Goal: Task Accomplishment & Management: Manage account settings

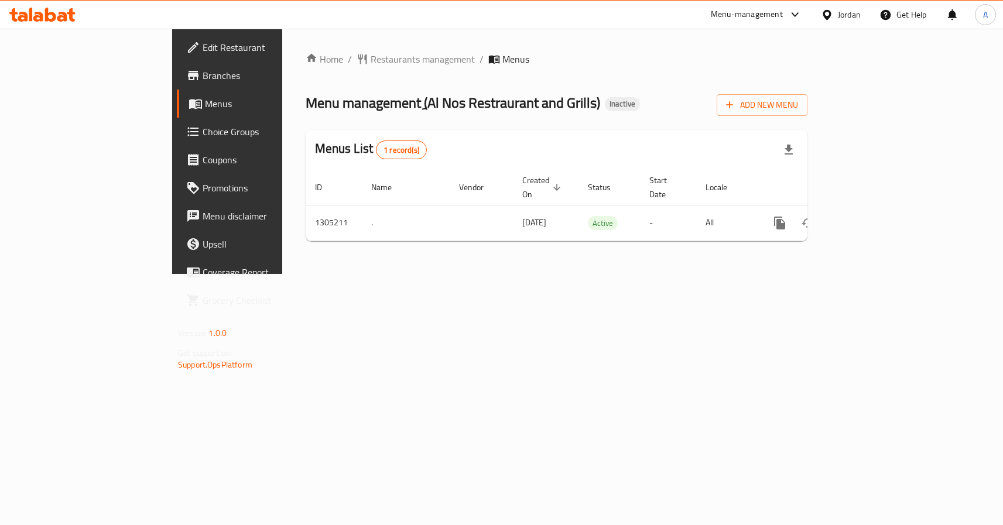
click at [509, 274] on div "Home / Restaurants management / Menus Menu management ( ِAl Nos Restraurant and…" at bounding box center [556, 151] width 548 height 245
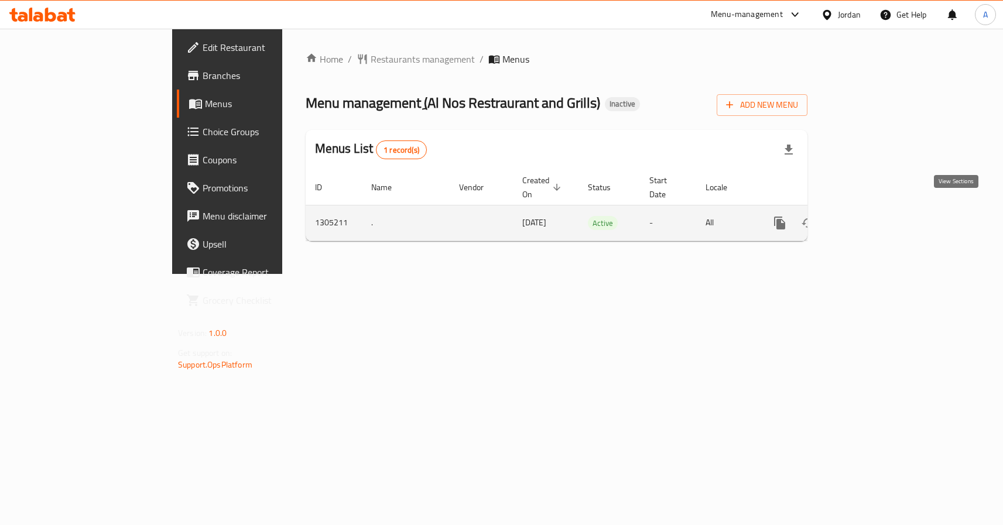
click at [878, 209] on link "enhanced table" at bounding box center [864, 223] width 28 height 28
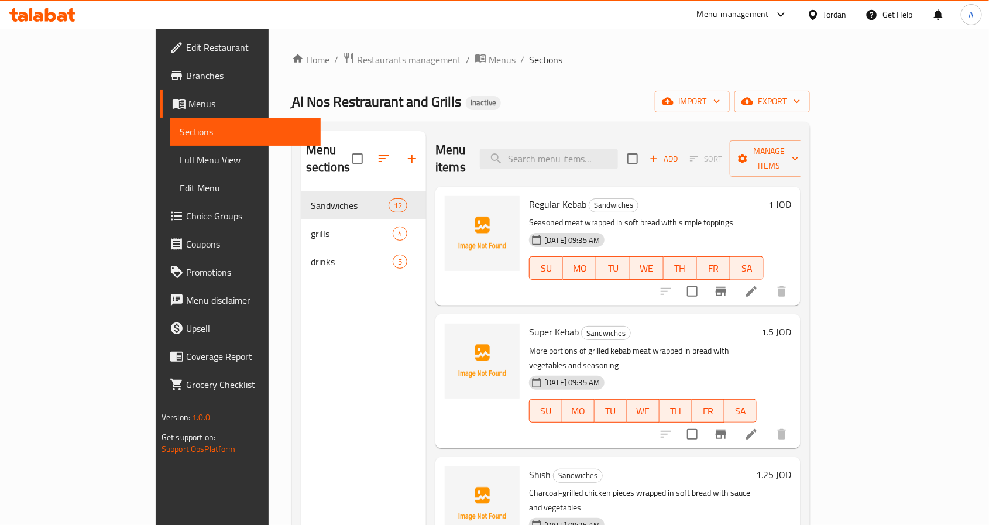
click at [318, 290] on div "Menu sections Sandwiches 12 grills 4 drinks 5" at bounding box center [363, 393] width 125 height 525
click at [720, 95] on span "import" at bounding box center [692, 101] width 56 height 15
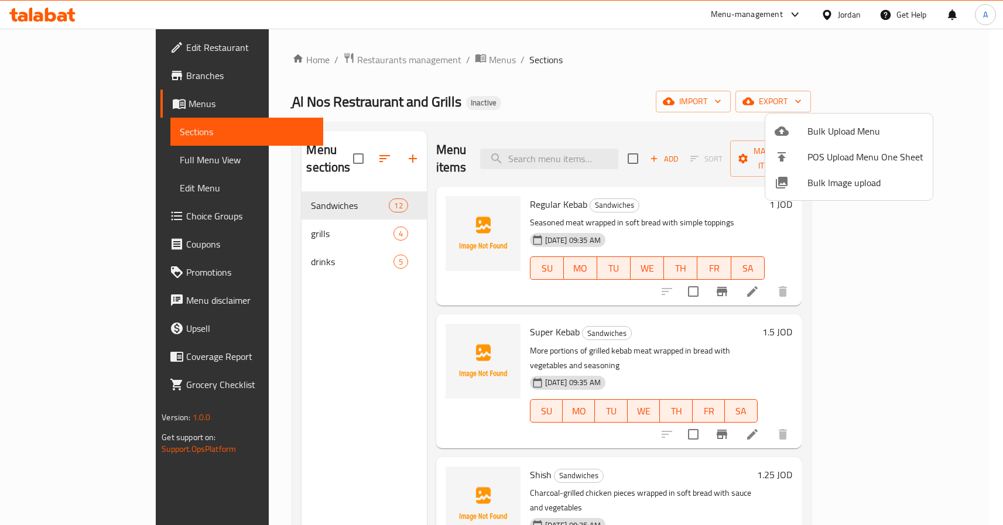
click at [825, 186] on span "Bulk Image upload" at bounding box center [865, 183] width 116 height 14
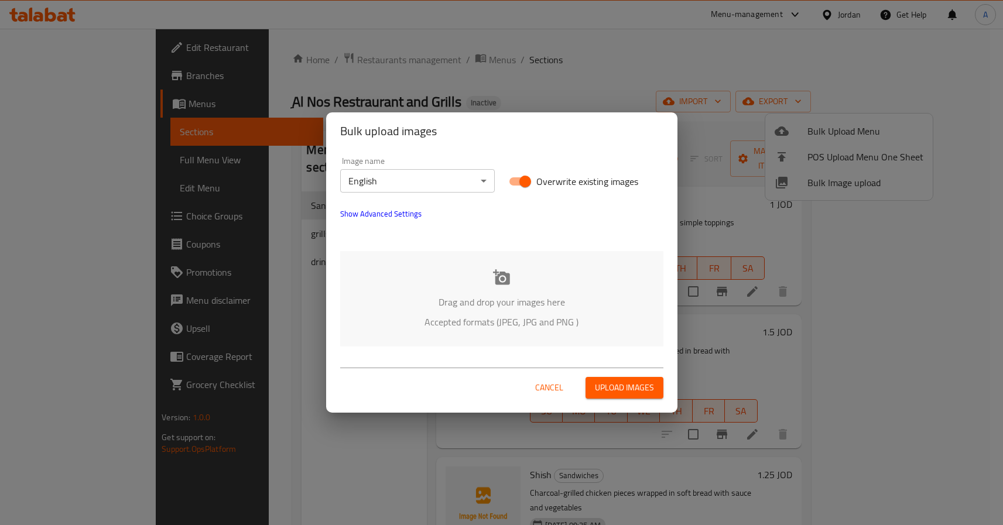
click at [490, 329] on p "Accepted formats (JPEG, JPG and PNG )" at bounding box center [502, 322] width 288 height 14
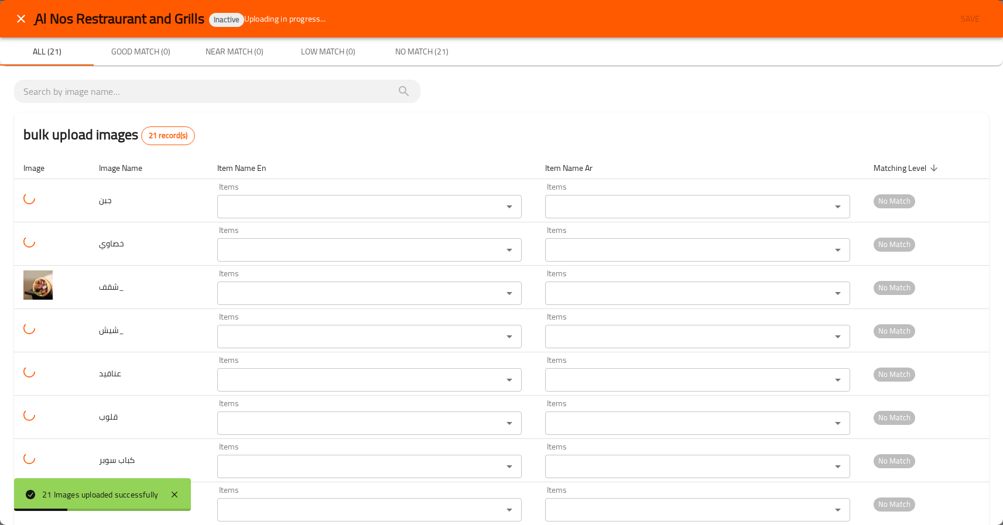
click at [25, 19] on icon "close" at bounding box center [21, 19] width 14 height 14
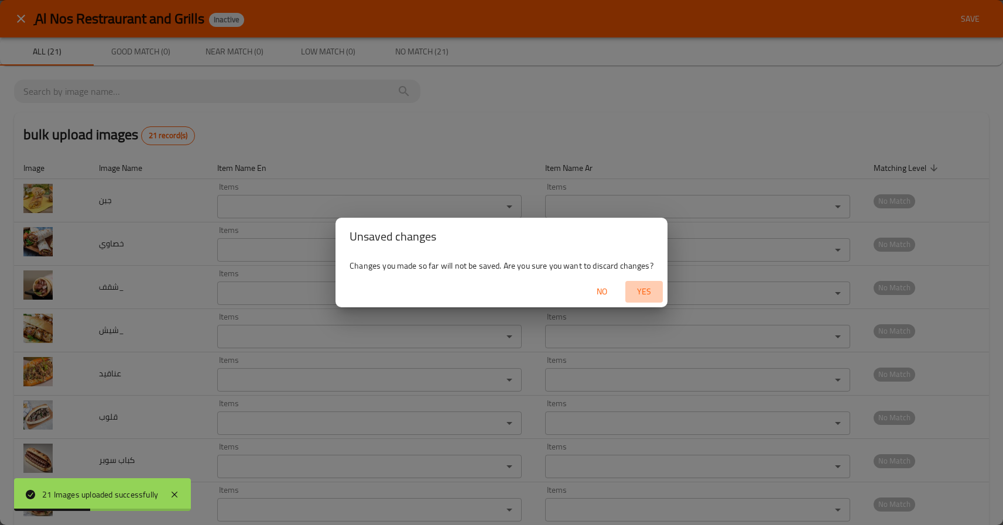
click at [648, 290] on span "Yes" at bounding box center [644, 291] width 28 height 15
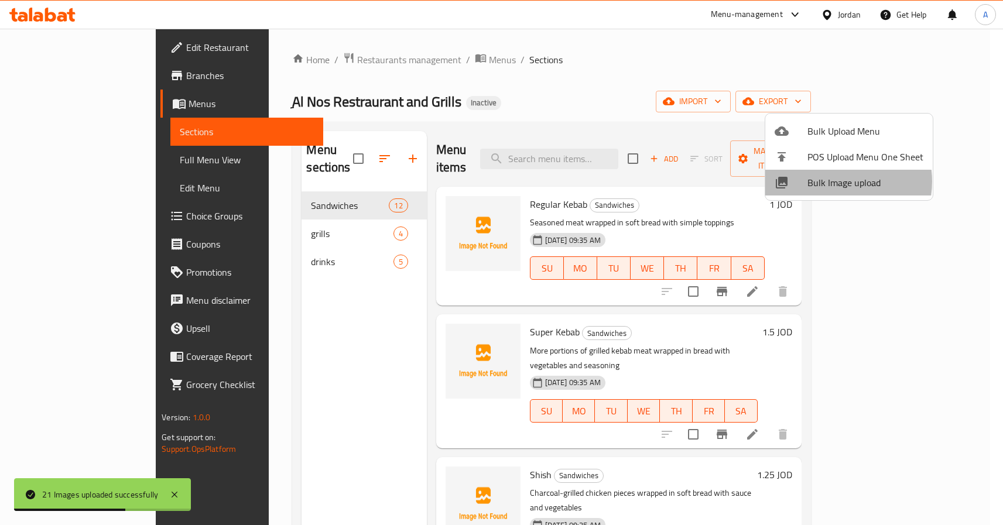
click at [835, 181] on span "Bulk Image upload" at bounding box center [865, 183] width 116 height 14
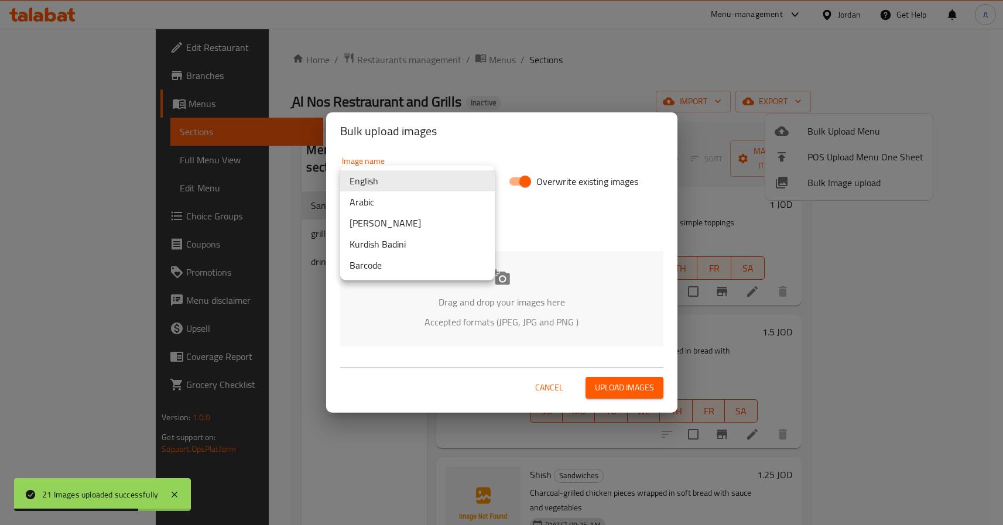
click at [428, 180] on body "21 Images uploaded successfully ​ Menu-management Jordan Get Help A Edit Restau…" at bounding box center [501, 277] width 1003 height 496
drag, startPoint x: 406, startPoint y: 192, endPoint x: 407, endPoint y: 210, distance: 17.6
click at [406, 199] on li "Arabic" at bounding box center [417, 201] width 155 height 21
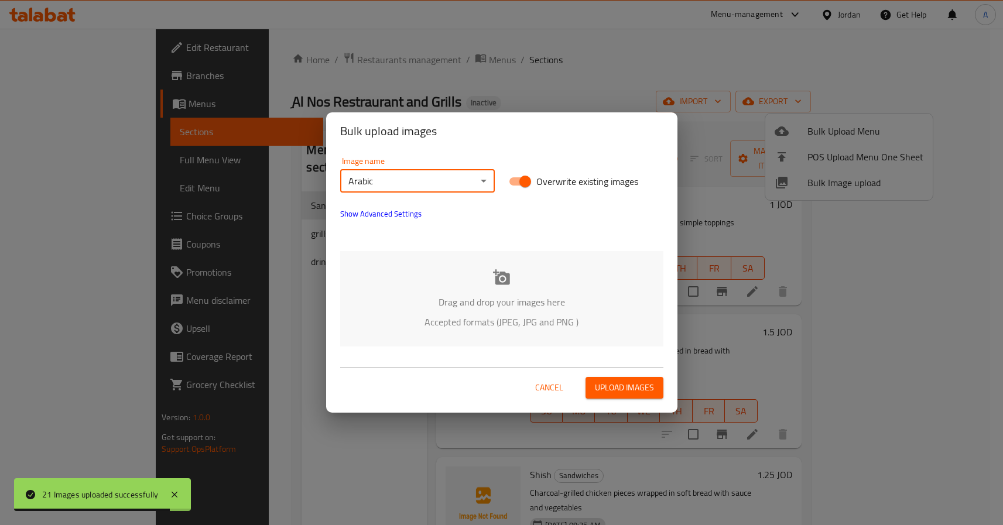
click at [515, 282] on div "Drag and drop your images here Accepted formats (JPEG, JPG and PNG )" at bounding box center [501, 298] width 323 height 95
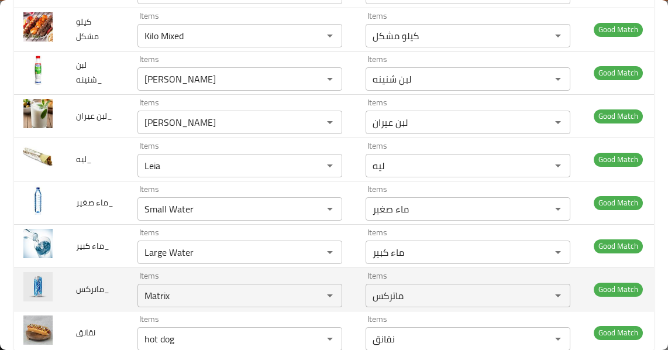
scroll to position [784, 0]
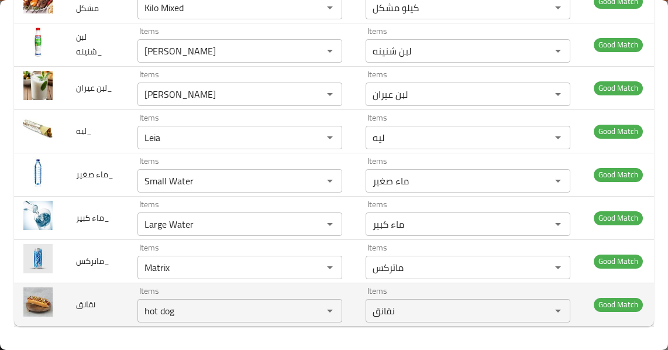
click at [118, 306] on td "نقانق" at bounding box center [97, 304] width 61 height 43
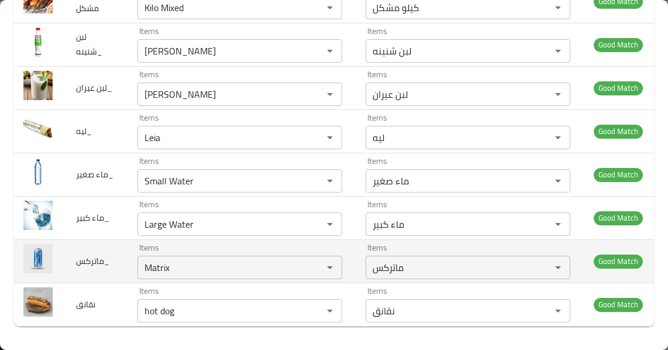
click at [94, 242] on td "ماتركس_" at bounding box center [97, 260] width 61 height 43
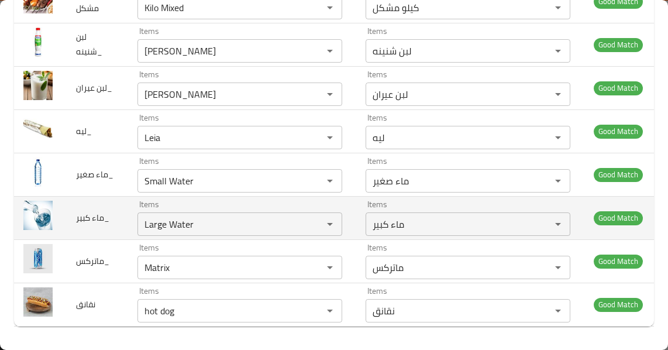
click at [91, 212] on span "ماء كبير_" at bounding box center [92, 217] width 33 height 15
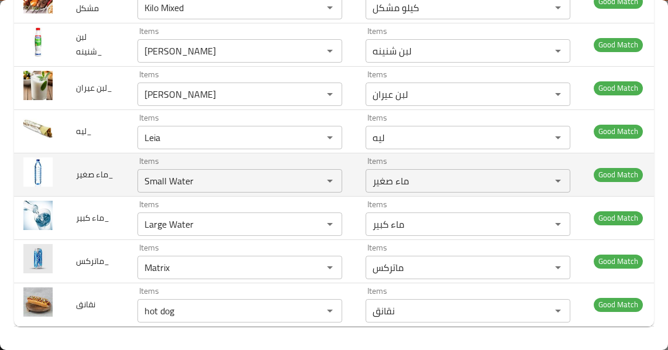
click at [85, 167] on span "ماء صغير_" at bounding box center [94, 174] width 37 height 15
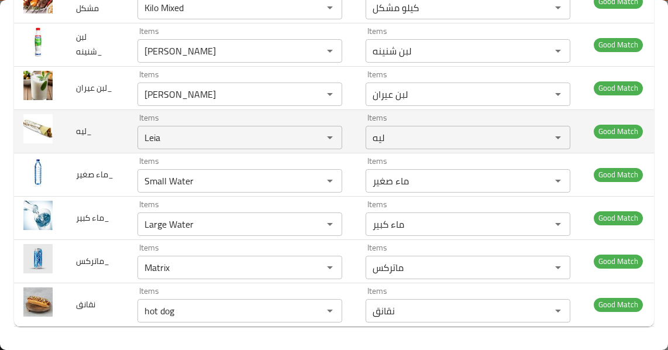
click at [88, 123] on span "ليه_" at bounding box center [84, 130] width 16 height 15
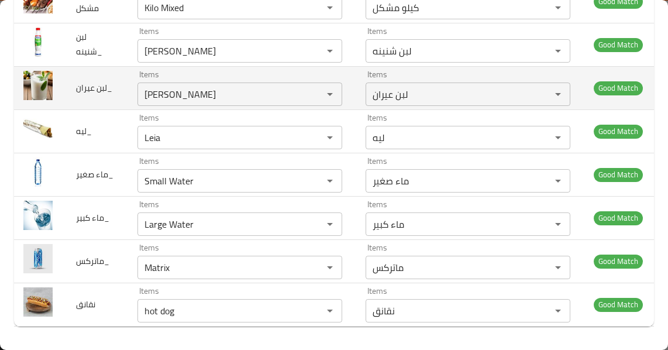
click at [93, 80] on span "لبن عيران_" at bounding box center [94, 87] width 36 height 15
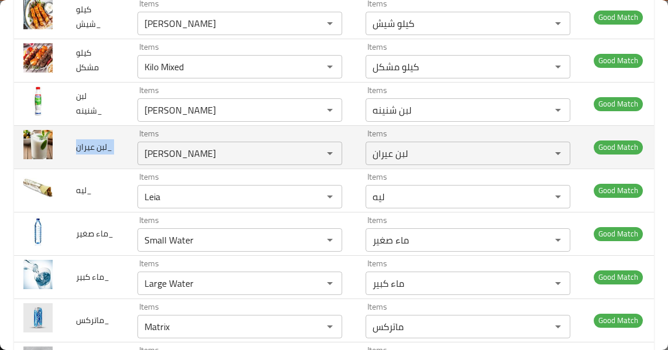
scroll to position [667, 0]
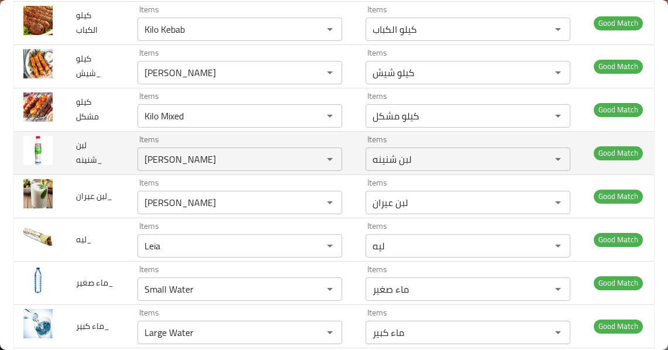
drag, startPoint x: 70, startPoint y: 167, endPoint x: 75, endPoint y: 125, distance: 41.9
click at [70, 162] on td "لبن شنينه_" at bounding box center [97, 152] width 61 height 43
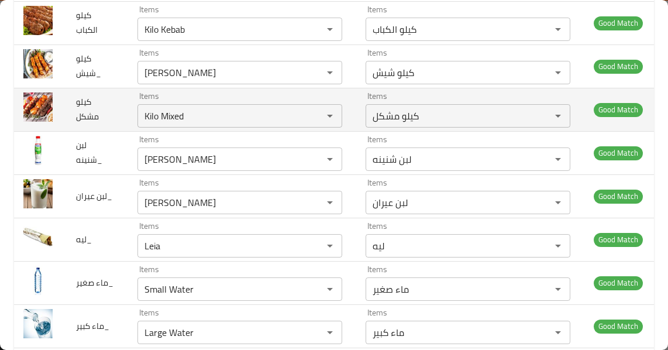
click at [77, 121] on span "كيلو مشكل" at bounding box center [87, 109] width 23 height 30
click at [89, 128] on td "كيلو مشكل" at bounding box center [97, 109] width 61 height 43
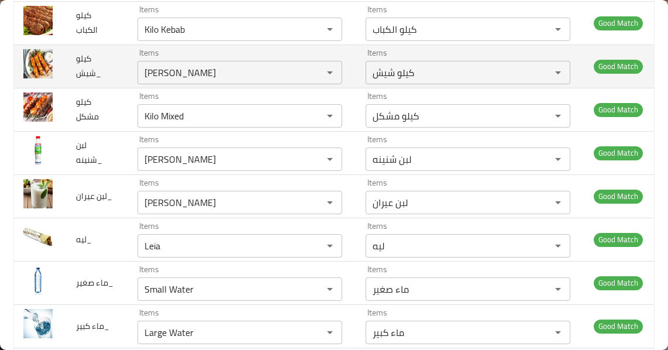
click at [95, 81] on span "كيلو شيش_" at bounding box center [88, 66] width 25 height 30
click at [95, 79] on span "كيلو شيش_" at bounding box center [88, 66] width 25 height 30
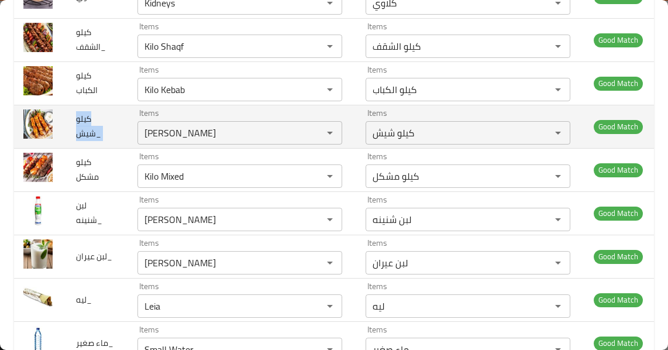
scroll to position [550, 0]
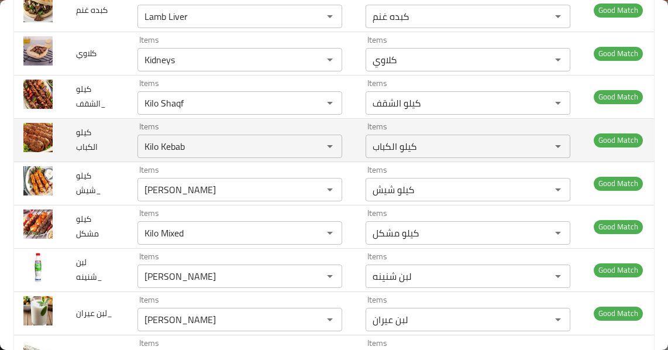
click at [88, 152] on span "كيلو الكباب" at bounding box center [87, 140] width 22 height 30
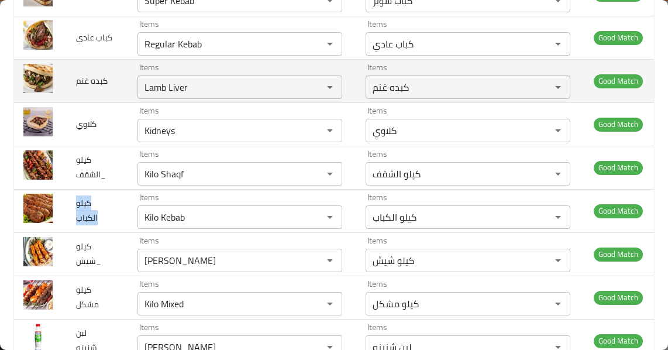
scroll to position [375, 0]
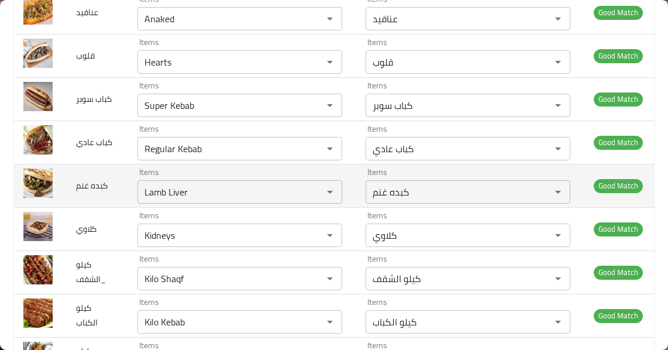
click at [83, 171] on td "كبده غنم" at bounding box center [97, 185] width 61 height 43
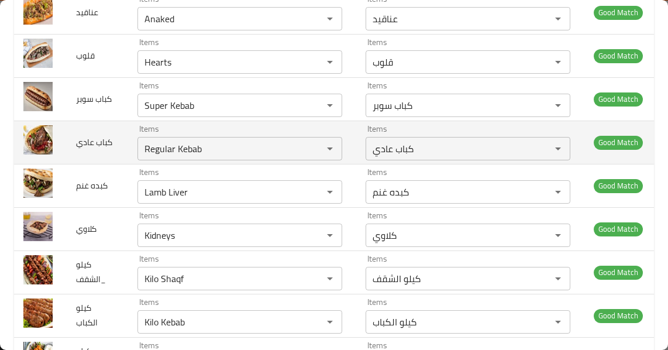
click at [87, 137] on span "كباب عادي" at bounding box center [94, 142] width 36 height 15
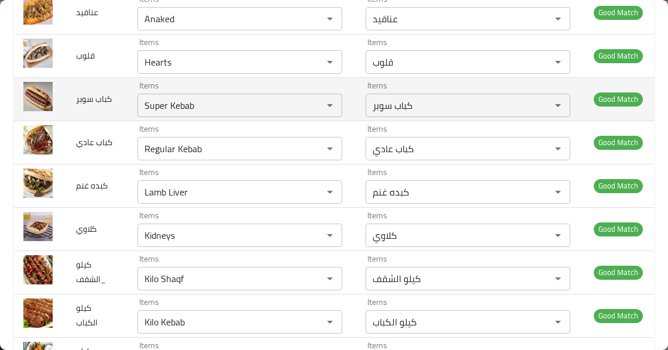
click at [90, 104] on span "كباب سوبر" at bounding box center [94, 98] width 36 height 15
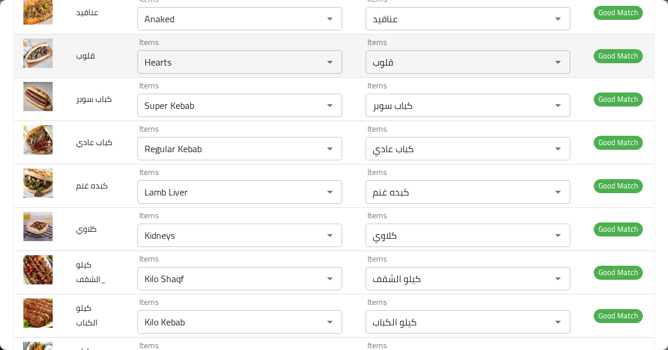
click at [83, 45] on td "قلوب" at bounding box center [97, 55] width 61 height 43
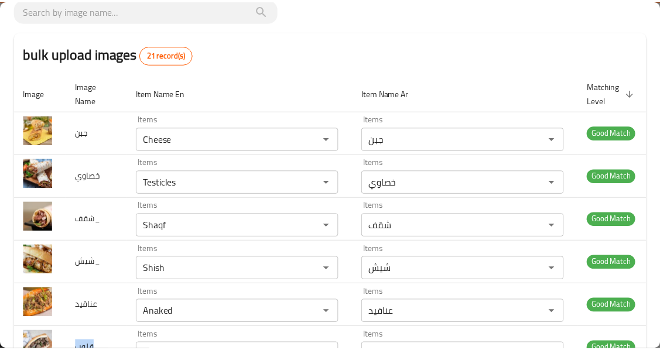
scroll to position [0, 0]
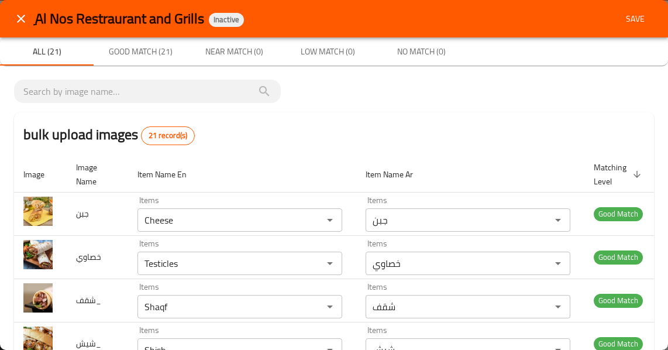
click at [626, 17] on span "Save" at bounding box center [636, 19] width 28 height 15
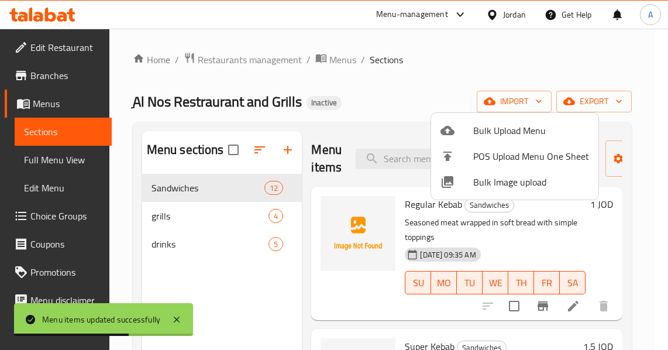
click at [201, 221] on div at bounding box center [334, 175] width 668 height 350
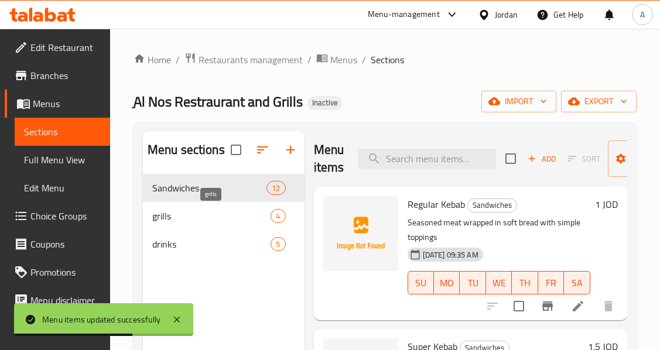
click at [201, 221] on span "grills" at bounding box center [211, 216] width 119 height 14
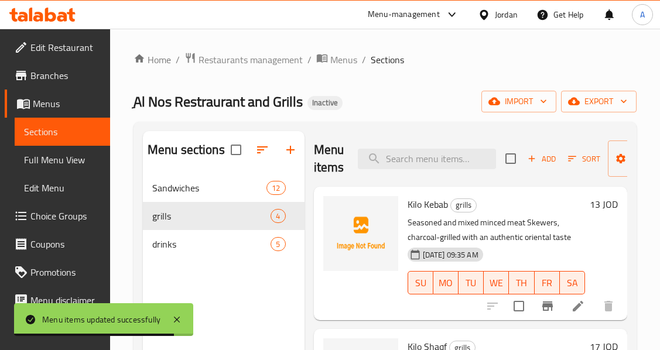
scroll to position [276, 0]
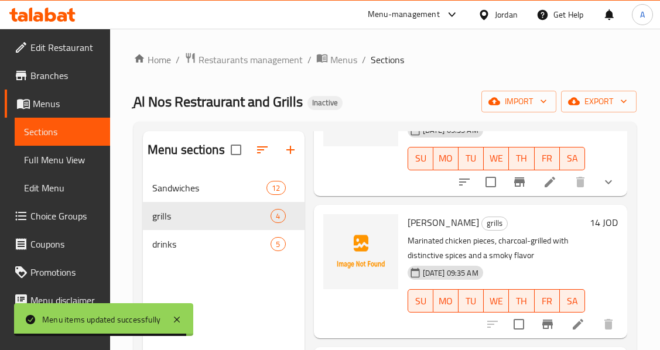
click at [482, 239] on p "Marinated chicken pieces, charcoal-grilled with distinctive spices and a smoky …" at bounding box center [495, 248] width 177 height 29
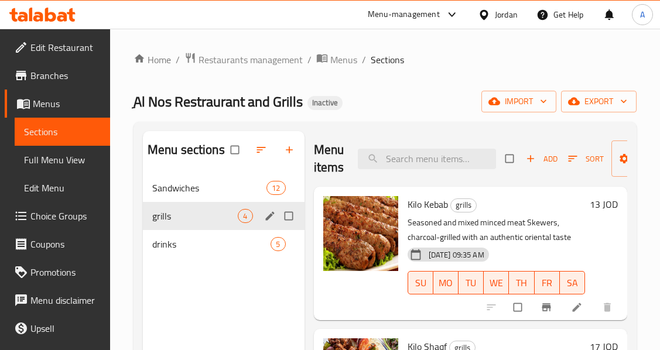
click at [179, 204] on div "grills 4" at bounding box center [224, 216] width 162 height 28
click at [187, 185] on span "Sandwiches" at bounding box center [192, 188] width 81 height 14
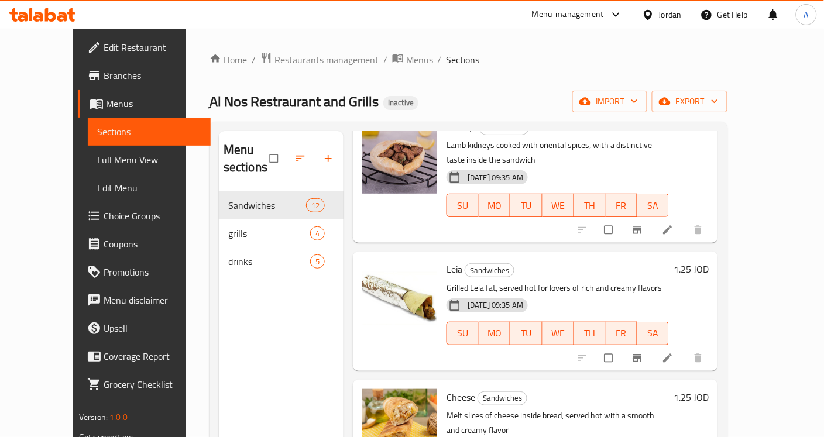
scroll to position [1125, 0]
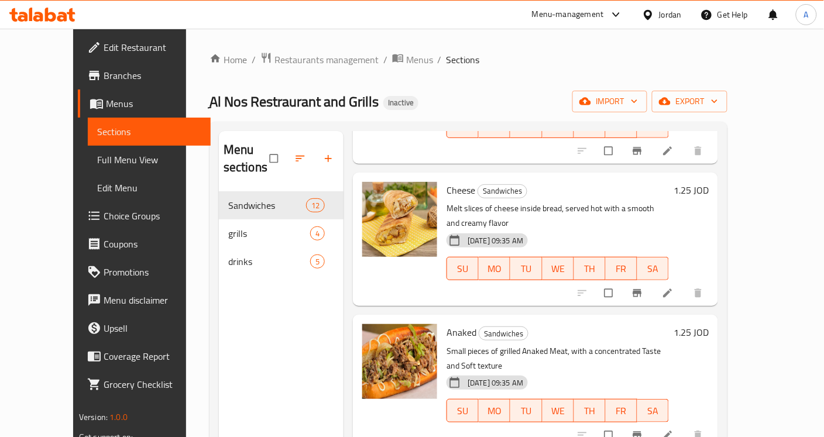
click at [555, 344] on p "Small pieces of grilled Anaked Meat, with a concentrated Taste and Soft texture" at bounding box center [558, 358] width 222 height 29
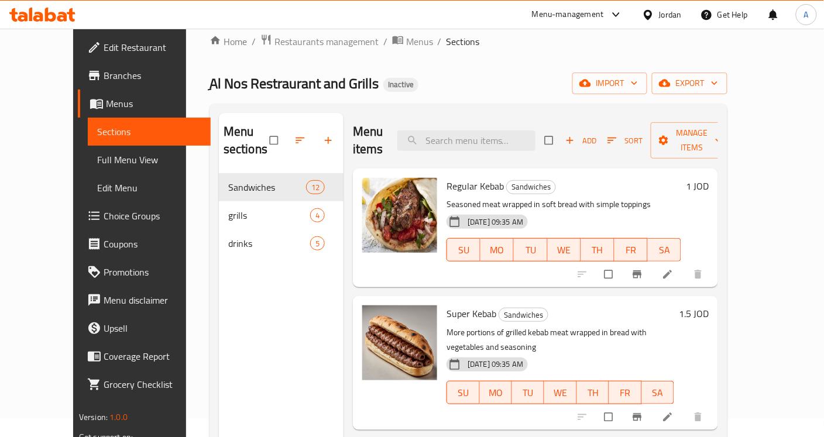
scroll to position [0, 0]
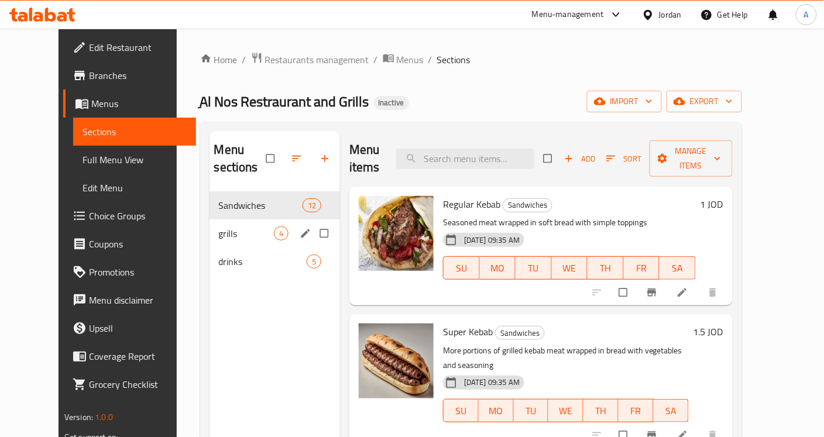
click at [224, 219] on div "grills 4" at bounding box center [275, 233] width 131 height 28
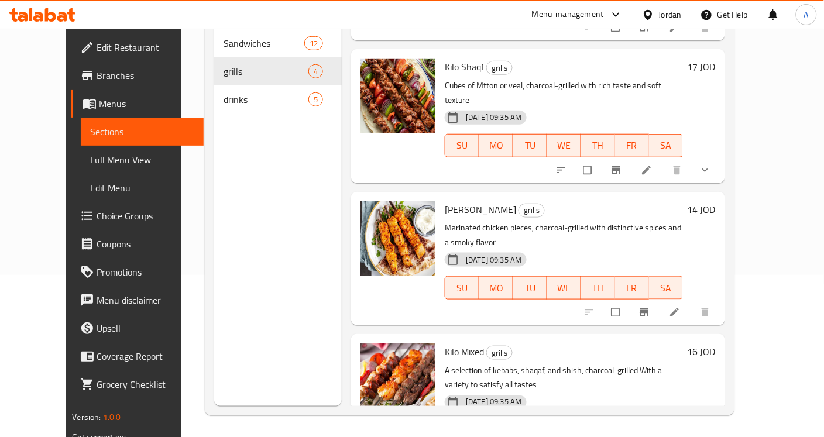
scroll to position [164, 0]
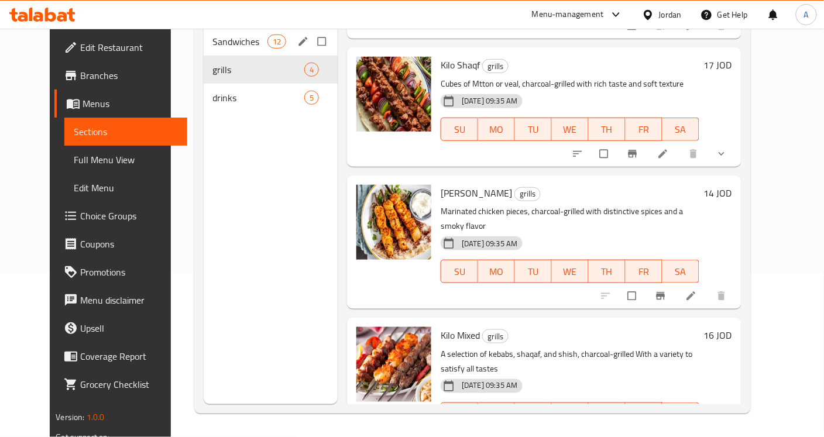
click at [213, 63] on span "grills" at bounding box center [259, 70] width 92 height 14
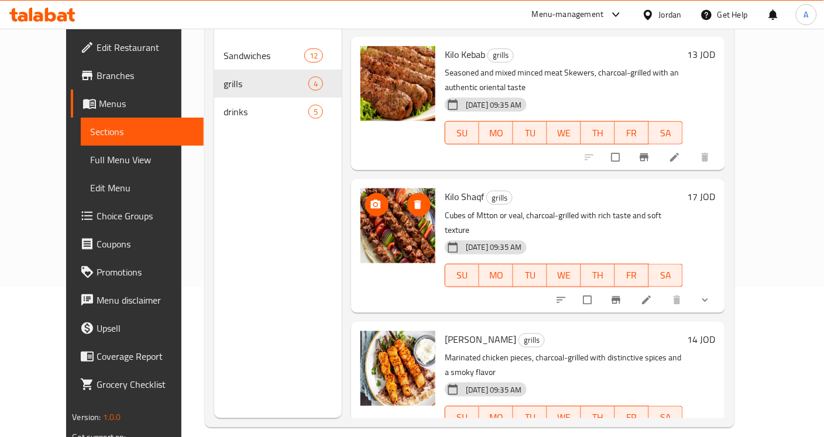
scroll to position [0, 0]
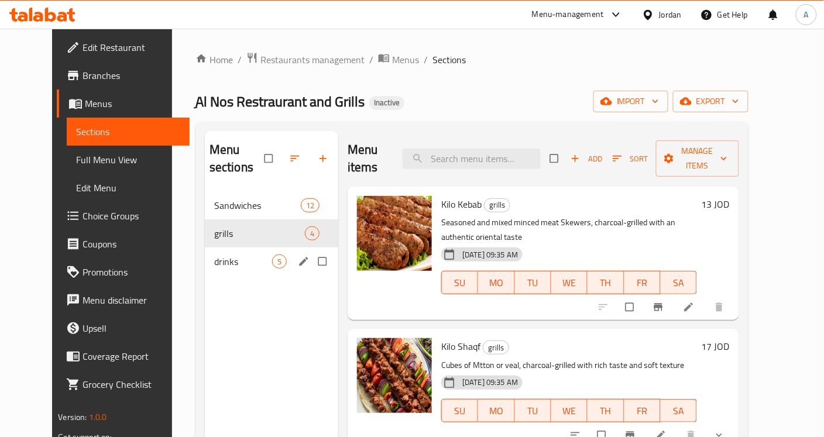
click at [209, 258] on div "drinks 5" at bounding box center [271, 262] width 133 height 28
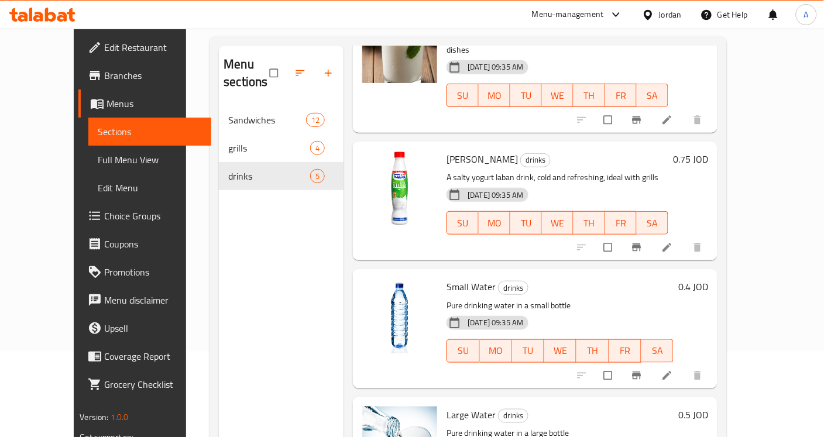
scroll to position [164, 0]
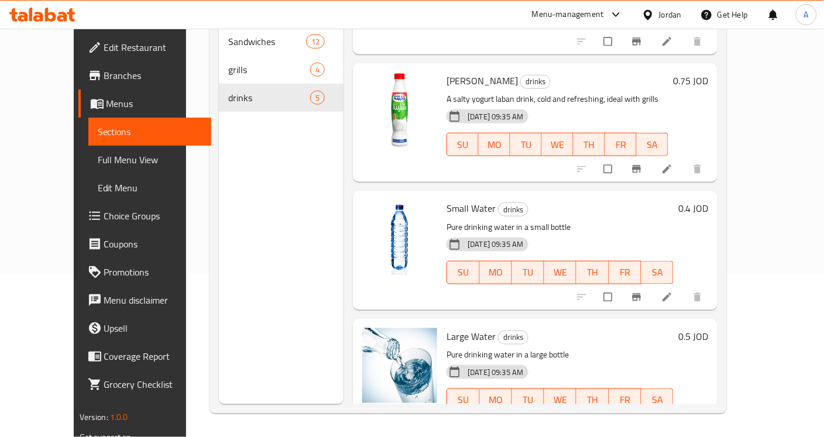
click at [250, 272] on div "Menu sections Sandwiches 12 grills 4 drinks 5" at bounding box center [281, 185] width 125 height 437
click at [98, 158] on span "Full Menu View" at bounding box center [150, 160] width 104 height 14
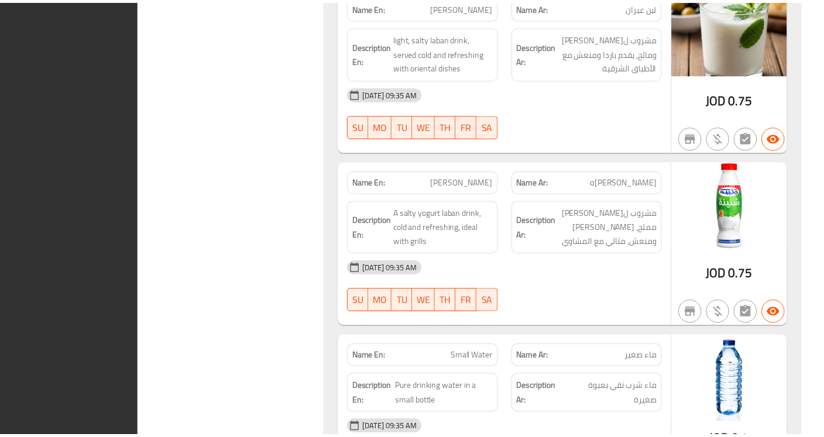
scroll to position [3776, 0]
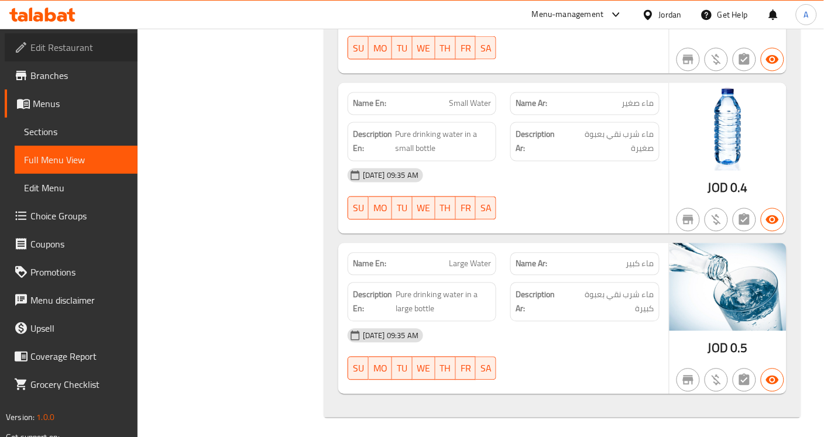
click at [62, 50] on span "Edit Restaurant" at bounding box center [79, 47] width 98 height 14
